Goal: Information Seeking & Learning: Check status

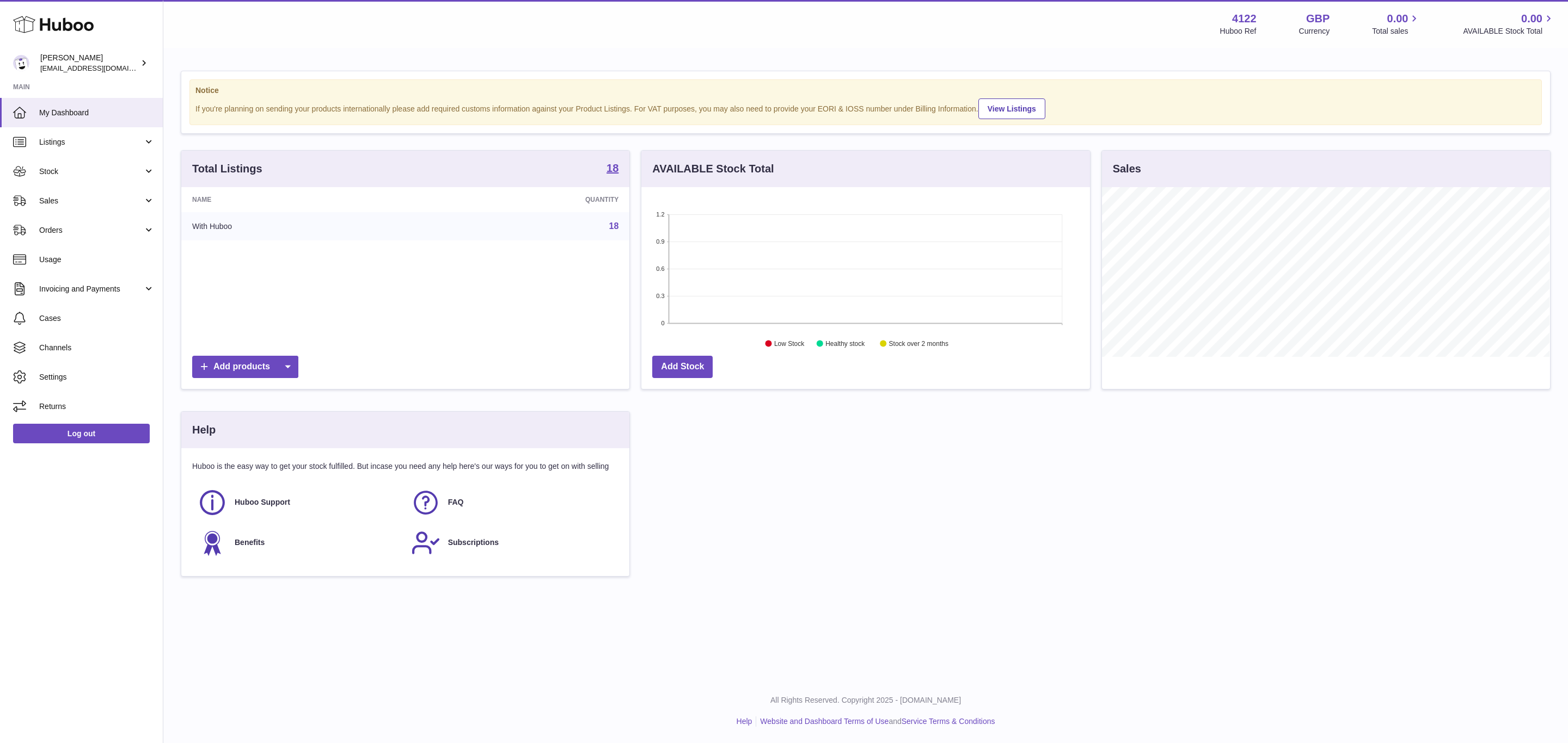
scroll to position [169, 448]
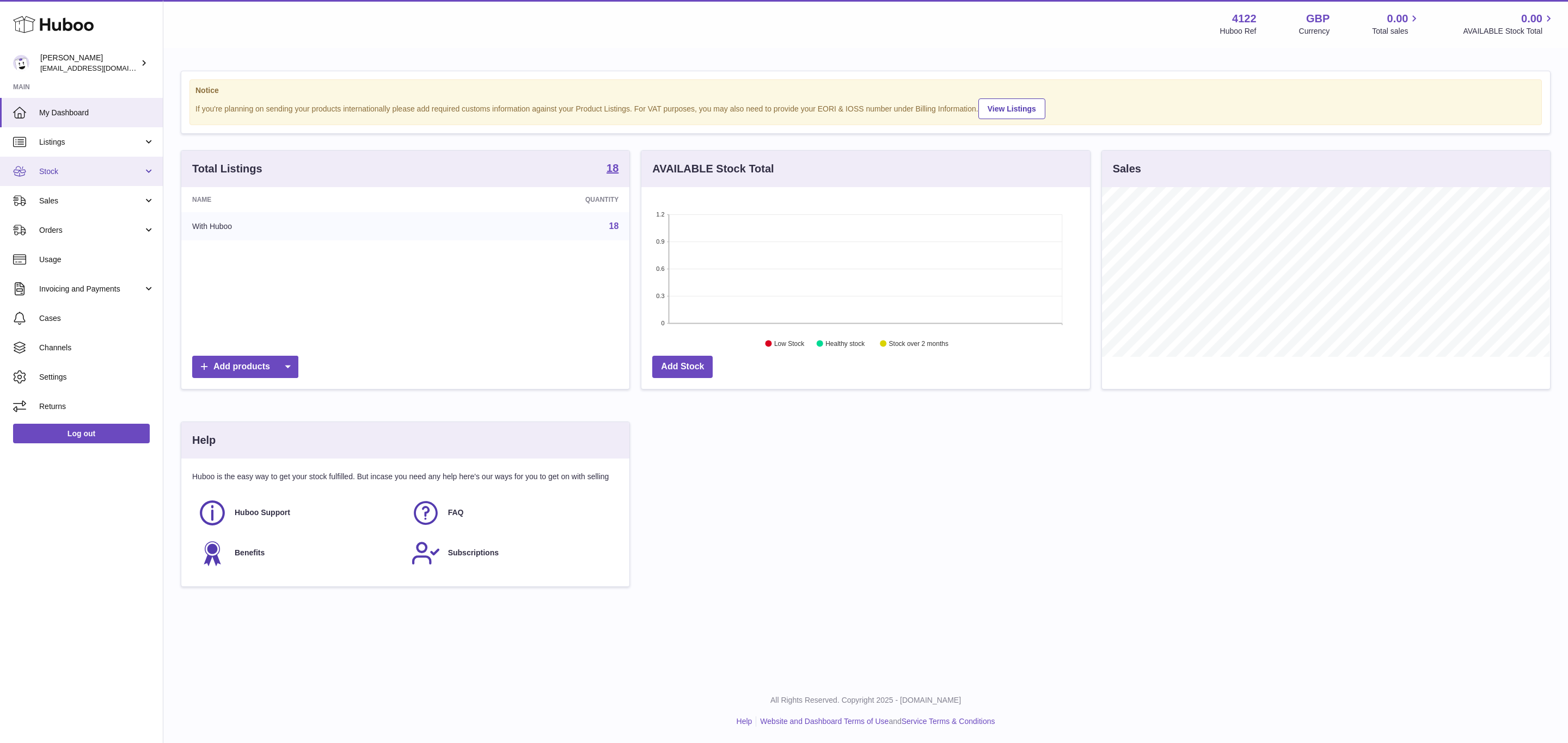
click at [93, 170] on span "Stock" at bounding box center [91, 171] width 104 height 11
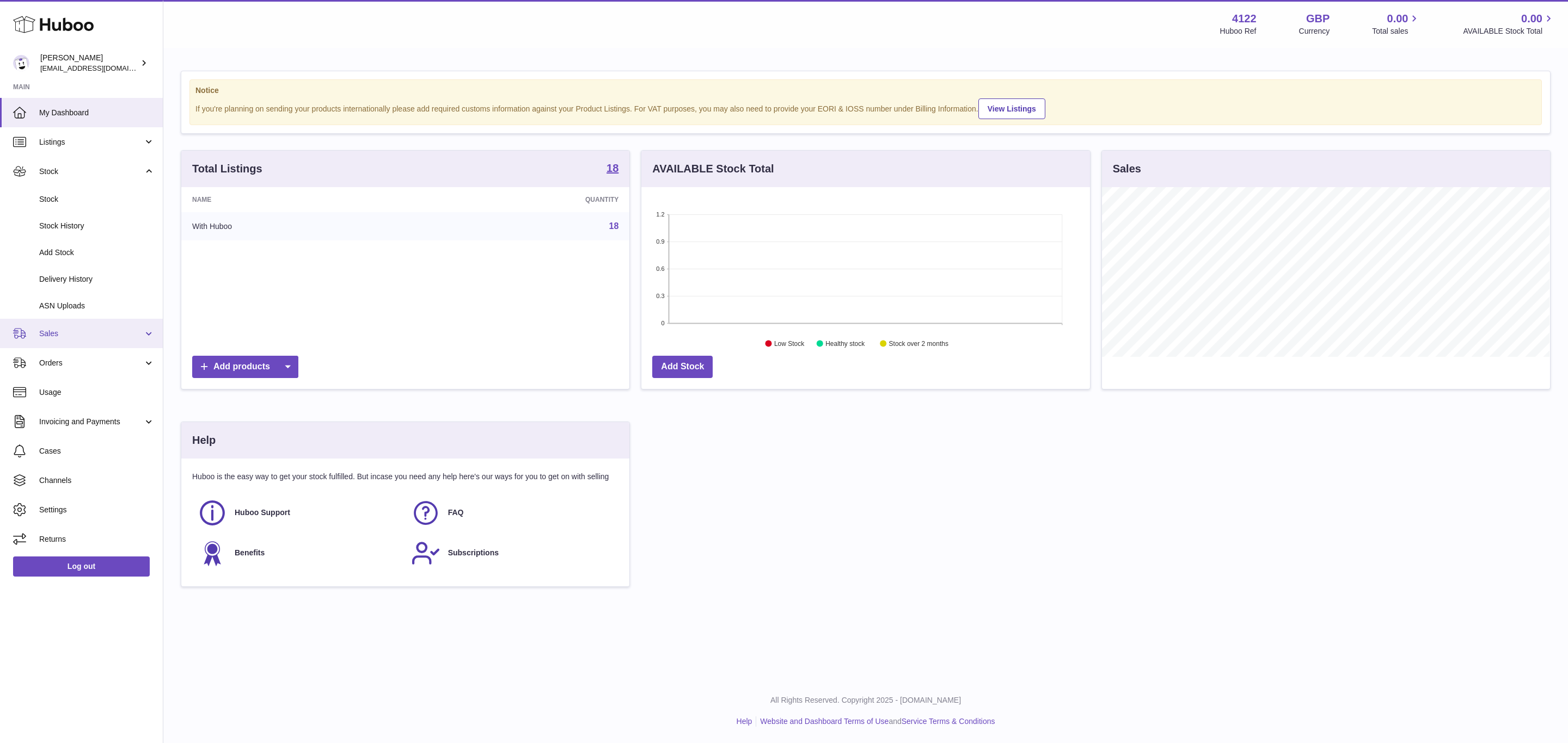
click at [121, 330] on span "Sales" at bounding box center [91, 334] width 104 height 11
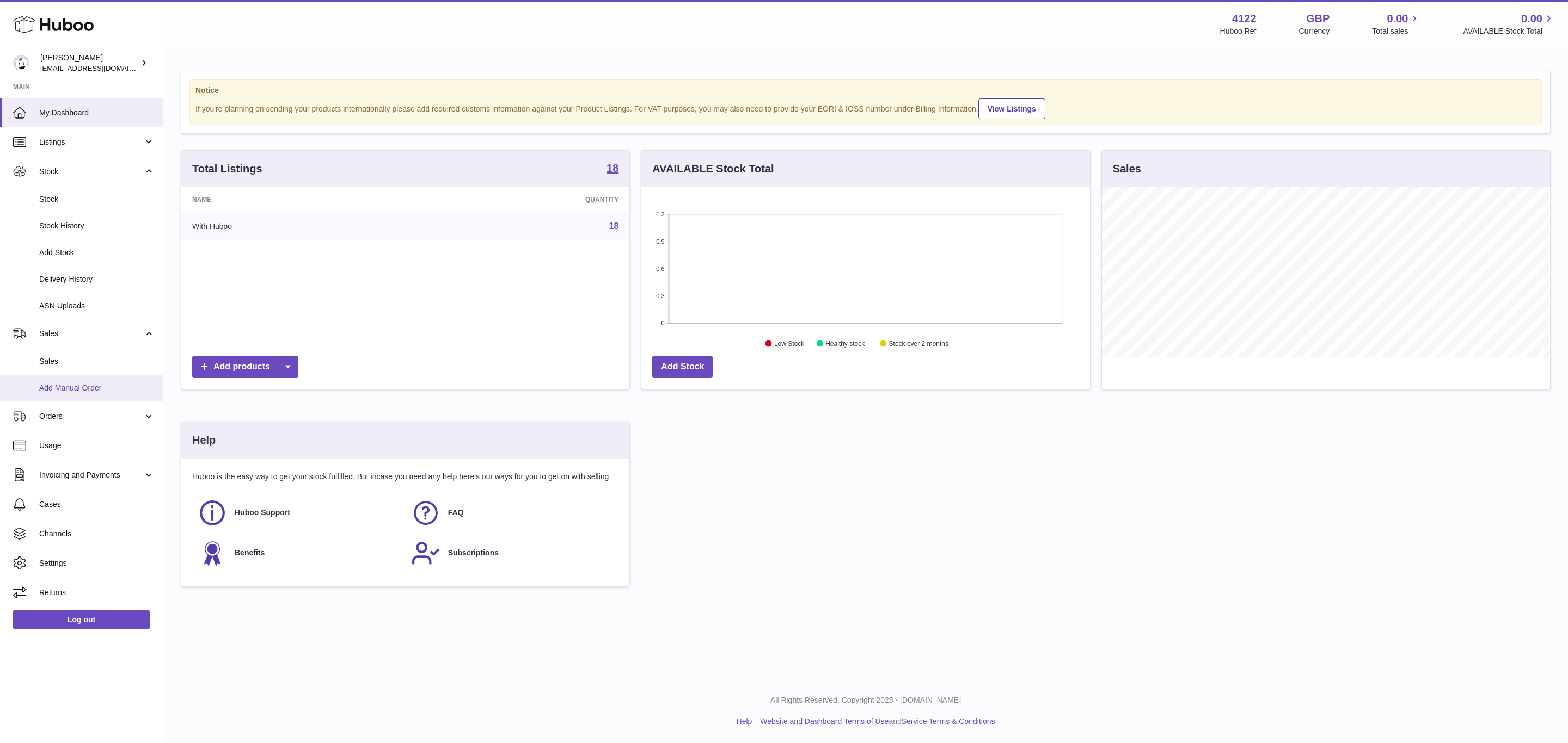
click at [108, 375] on link "Add Manual Order" at bounding box center [81, 388] width 163 height 27
click at [108, 363] on span "Sales" at bounding box center [97, 362] width 115 height 11
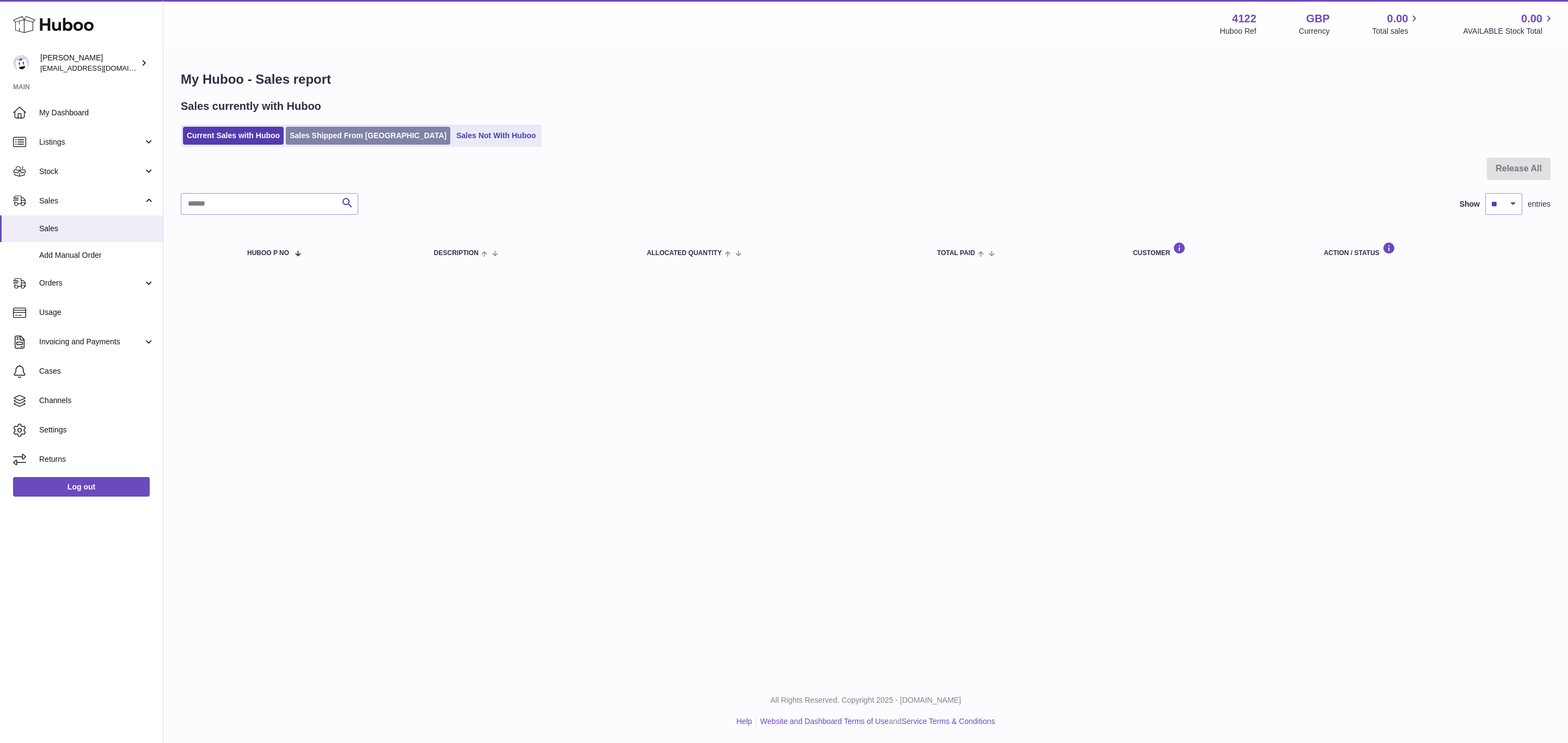
click at [361, 136] on link "Sales Shipped From [GEOGRAPHIC_DATA]" at bounding box center [368, 136] width 165 height 18
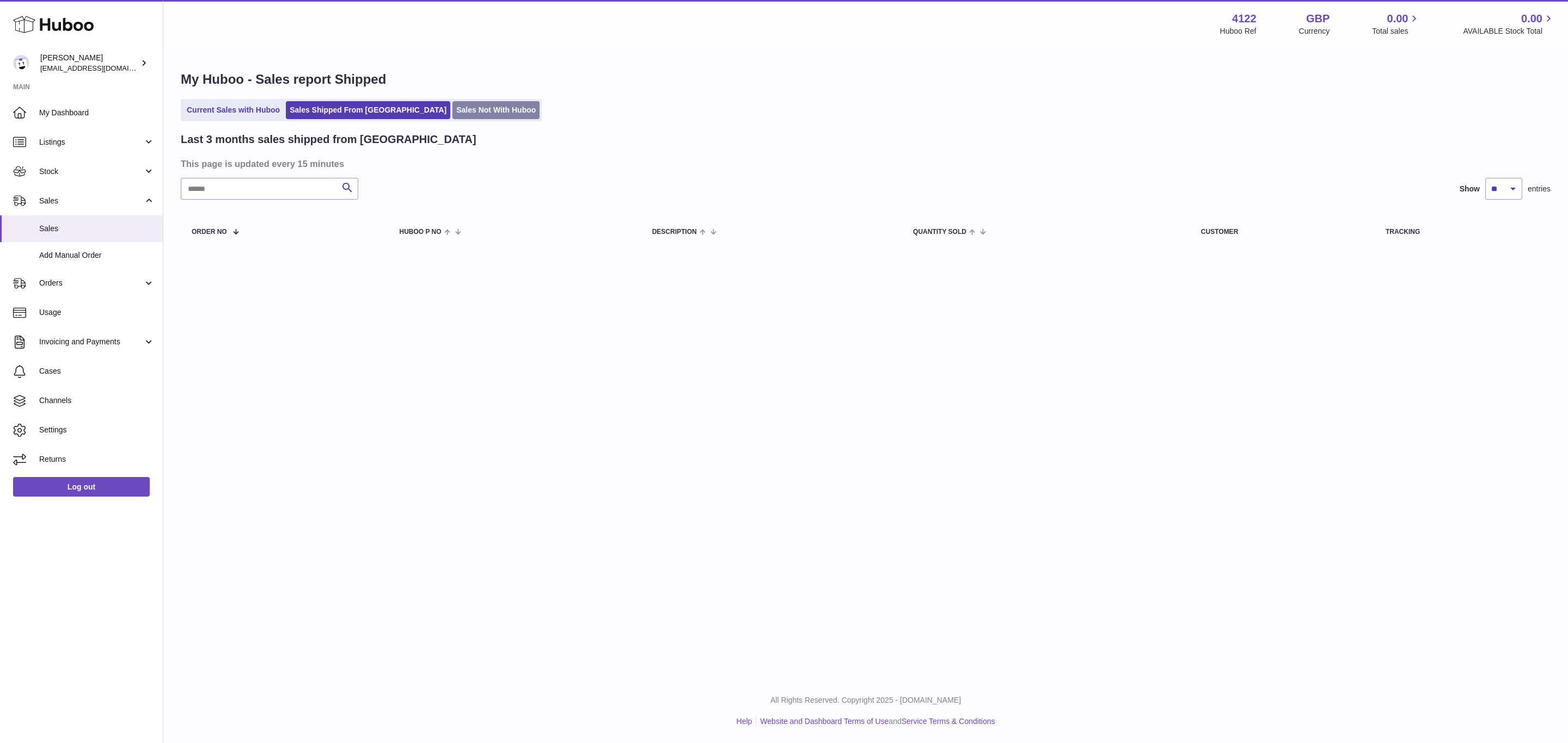
click at [453, 113] on link "Sales Not With Huboo" at bounding box center [496, 110] width 87 height 18
